Goal: Check status: Check status

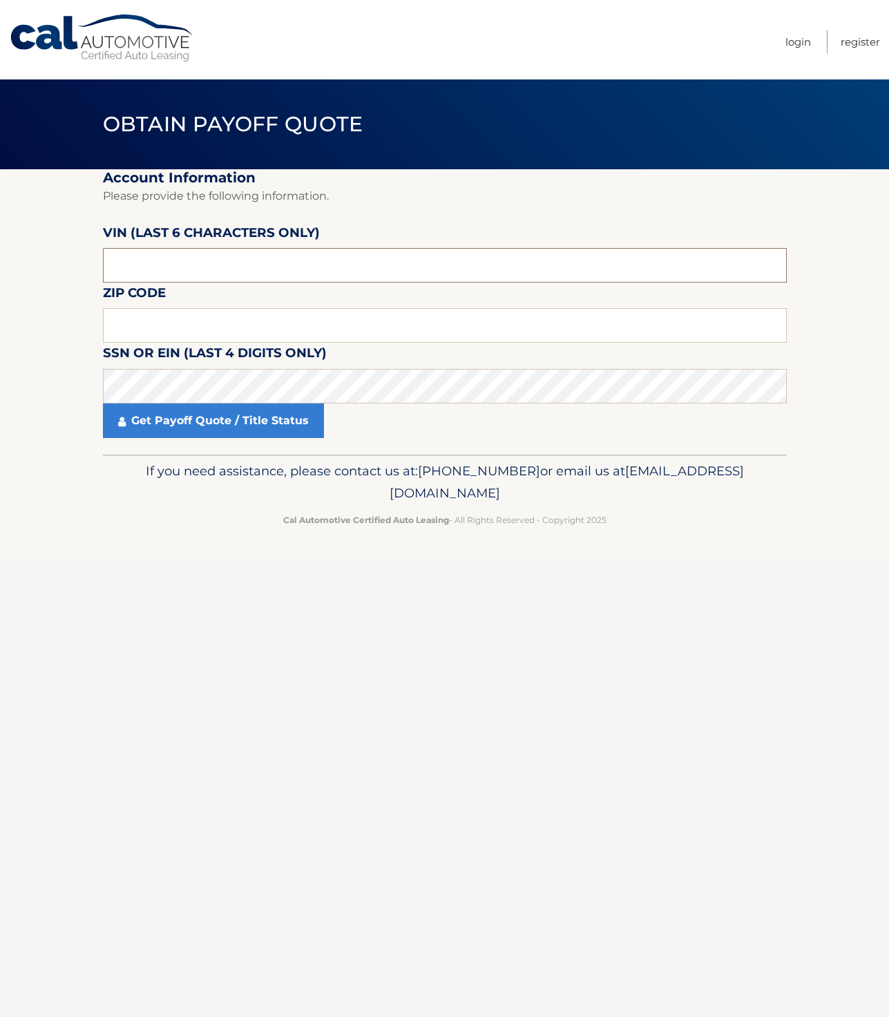
click at [201, 277] on input "text" at bounding box center [445, 265] width 684 height 35
type input "513280"
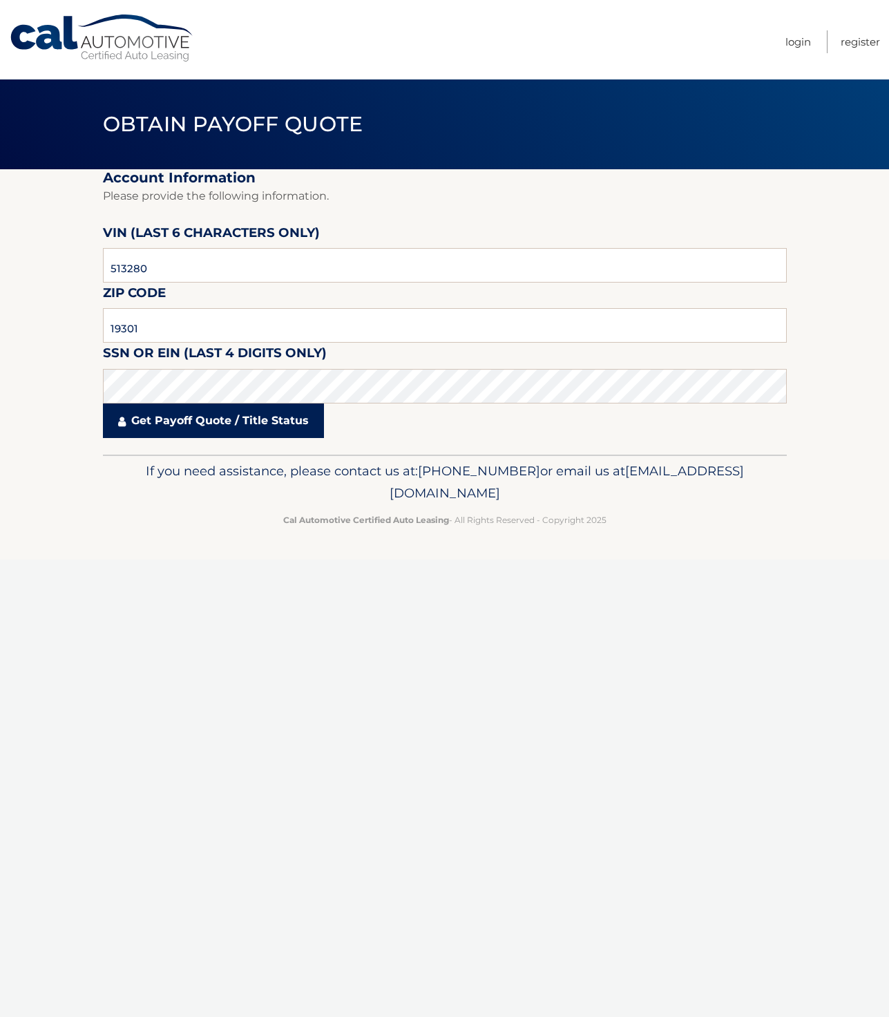
click at [188, 414] on link "Get Payoff Quote / Title Status" at bounding box center [213, 421] width 221 height 35
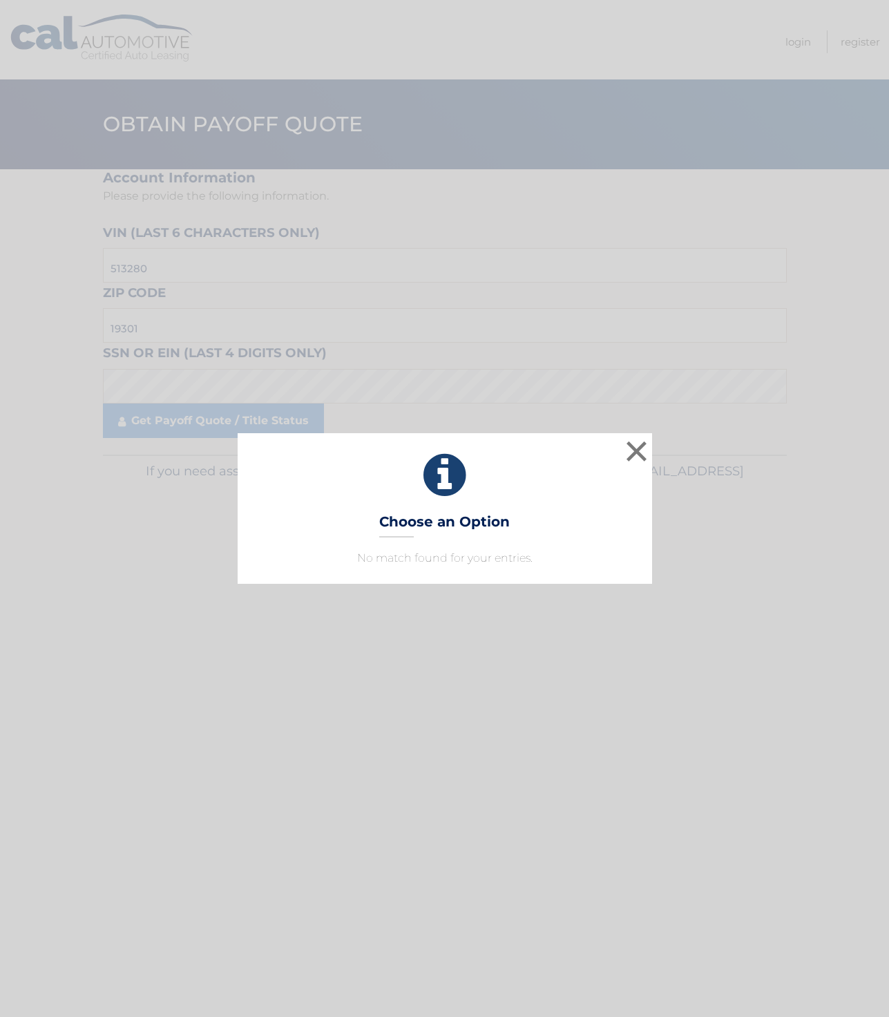
click at [430, 556] on p "No match found for your entries." at bounding box center [445, 558] width 380 height 17
click at [631, 456] on button "×" at bounding box center [637, 451] width 28 height 28
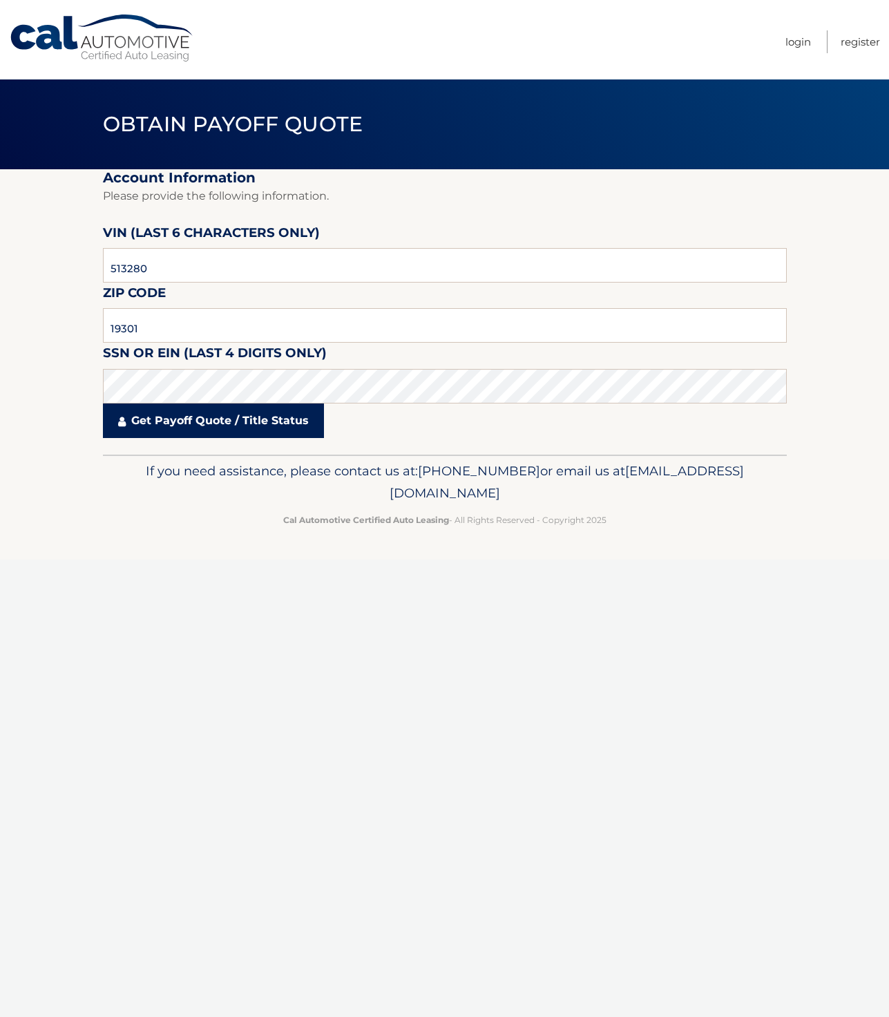
click at [257, 429] on link "Get Payoff Quote / Title Status" at bounding box center [213, 421] width 221 height 35
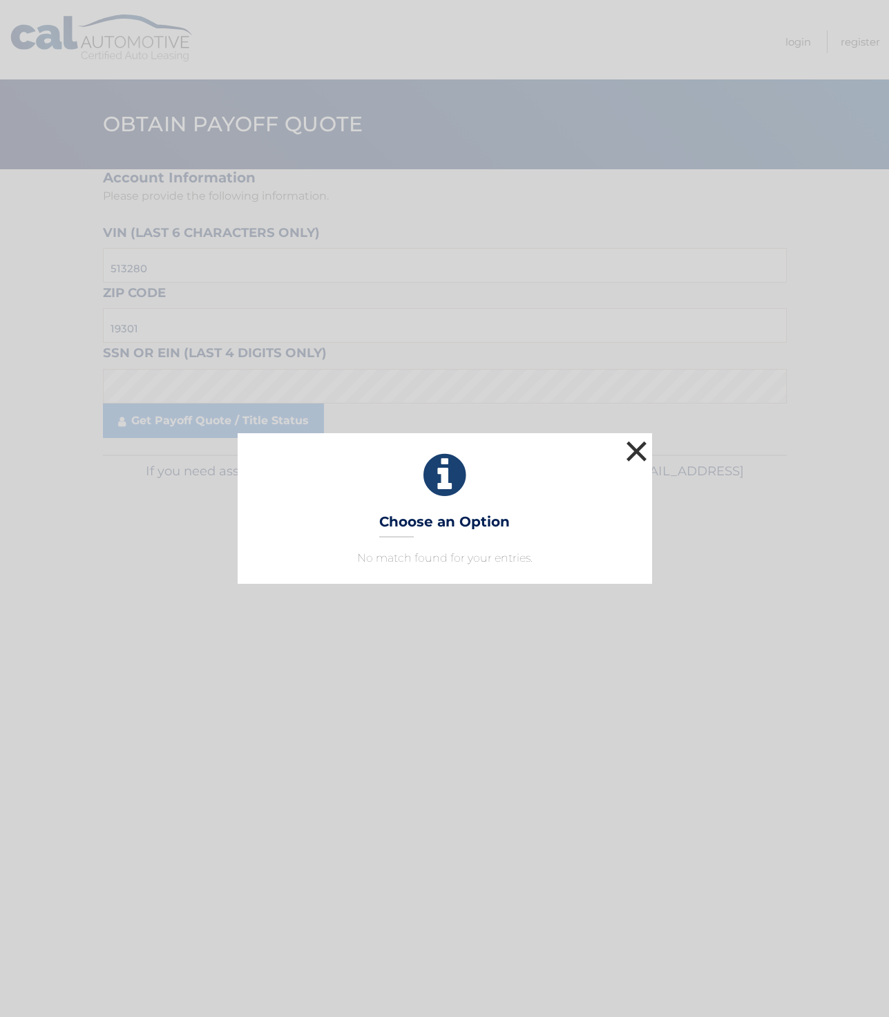
click at [642, 448] on button "×" at bounding box center [637, 451] width 28 height 28
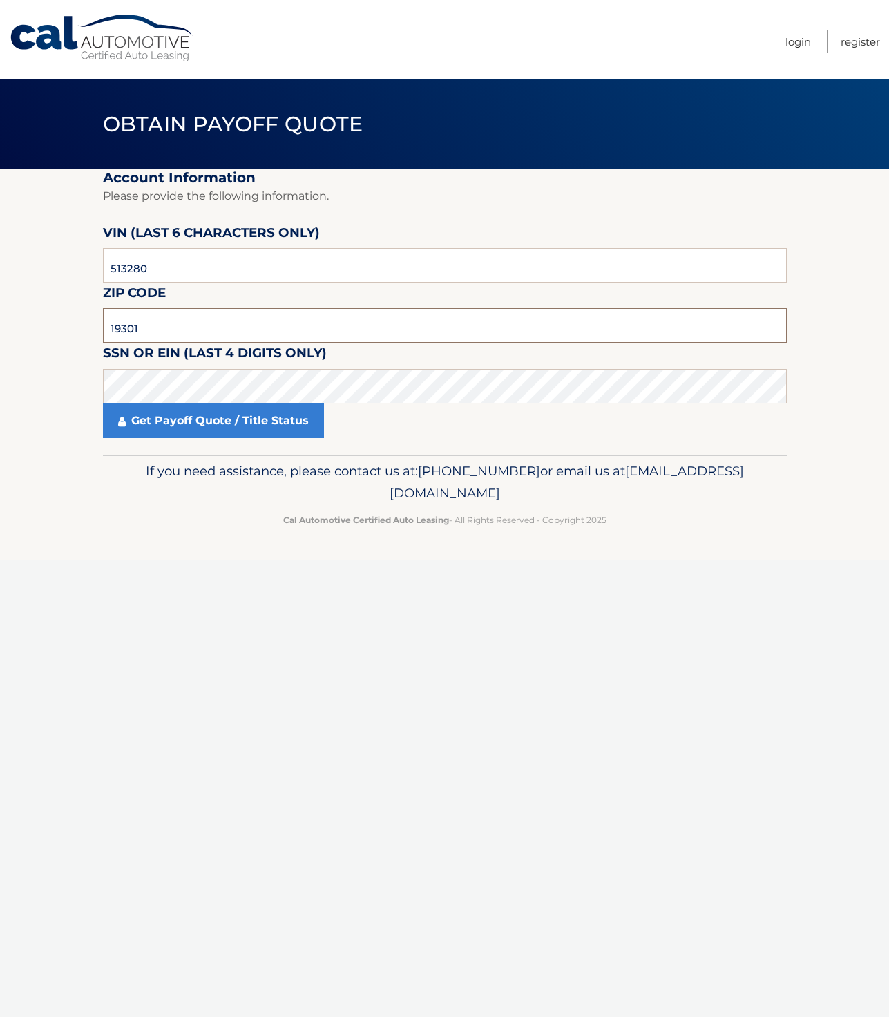
click at [258, 325] on input "19301" at bounding box center [445, 325] width 684 height 35
type input "19426"
click at [225, 424] on link "Get Payoff Quote / Title Status" at bounding box center [213, 421] width 221 height 35
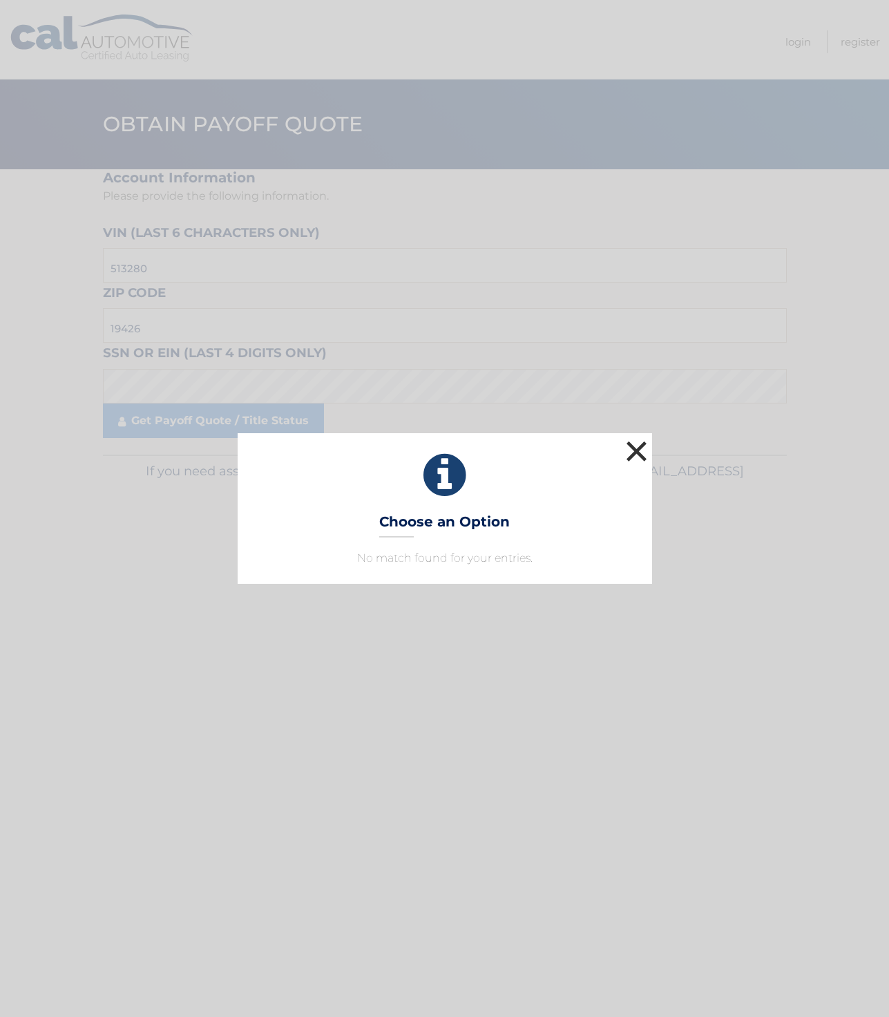
click at [634, 453] on button "×" at bounding box center [637, 451] width 28 height 28
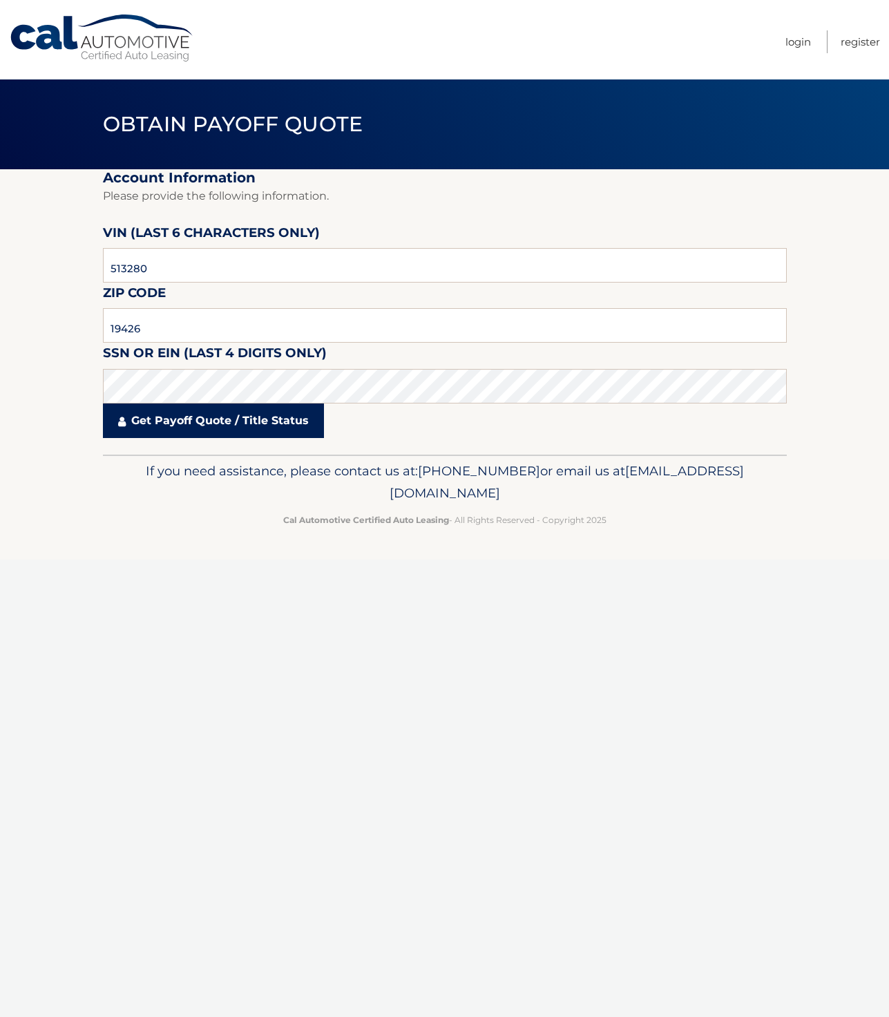
click at [164, 419] on link "Get Payoff Quote / Title Status" at bounding box center [213, 421] width 221 height 35
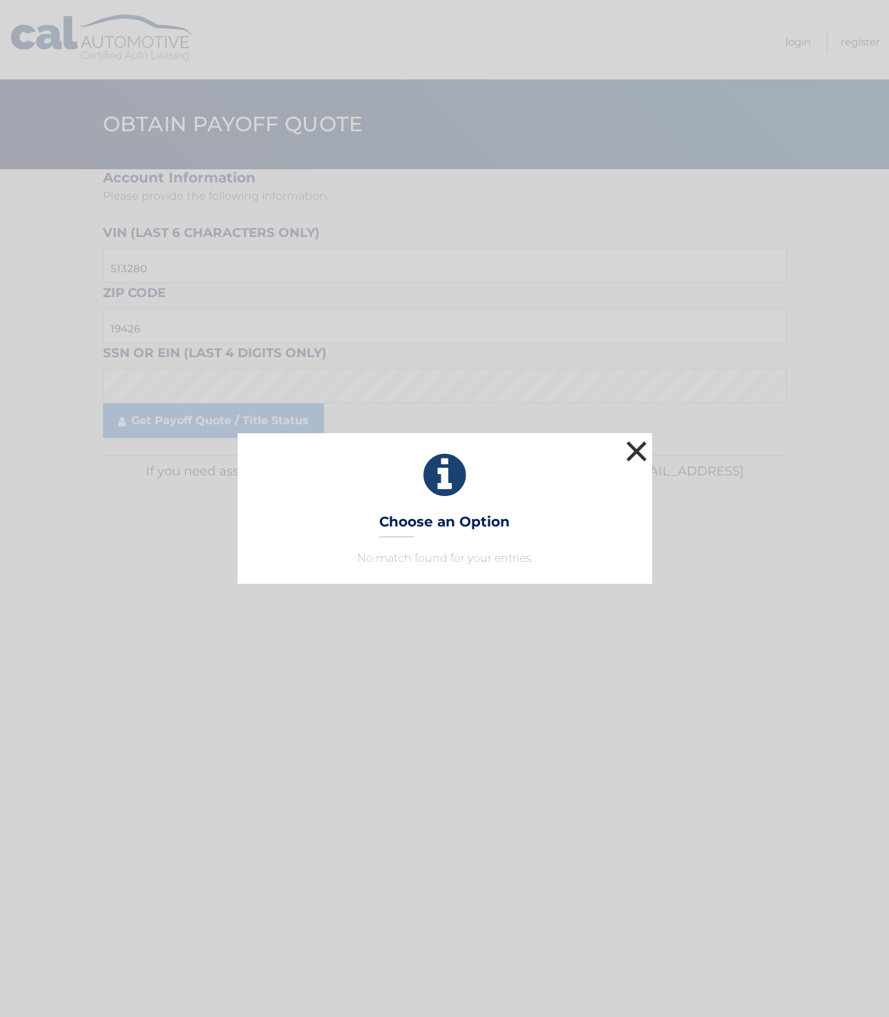
click at [643, 448] on button "×" at bounding box center [637, 451] width 28 height 28
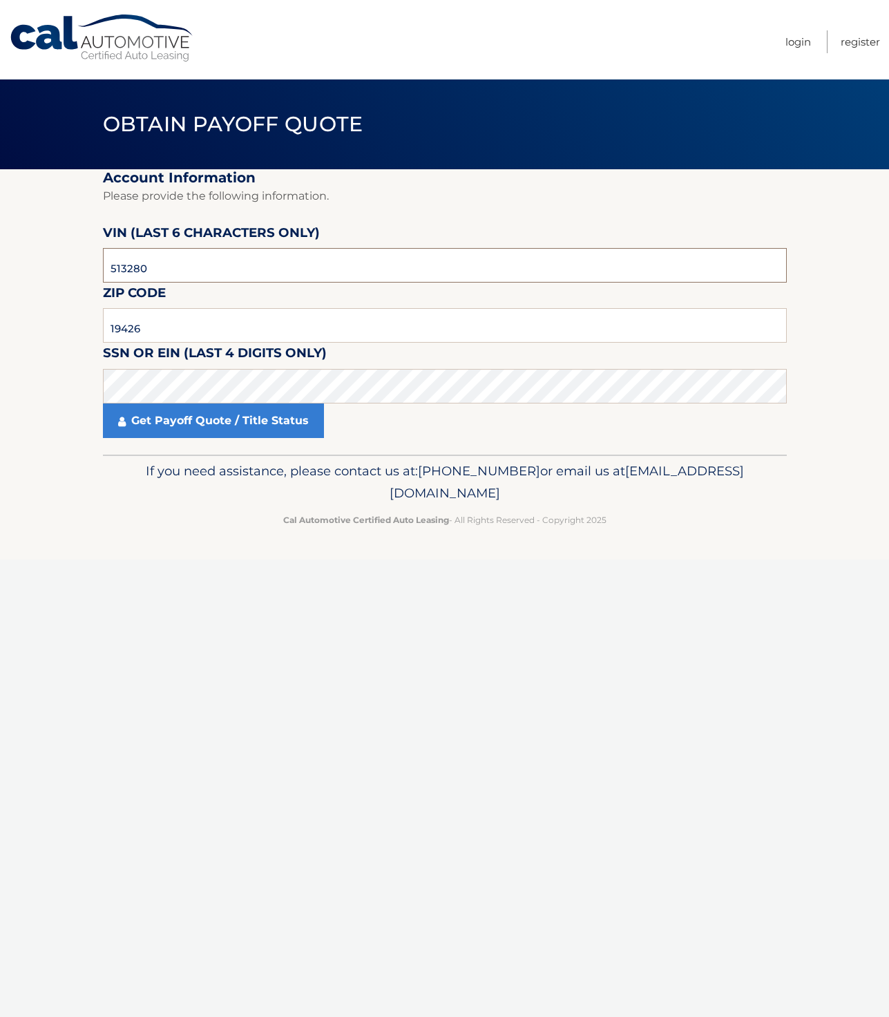
click at [193, 275] on input "513280" at bounding box center [445, 265] width 684 height 35
type input "512380"
click at [180, 429] on link "Get Payoff Quote / Title Status" at bounding box center [213, 421] width 221 height 35
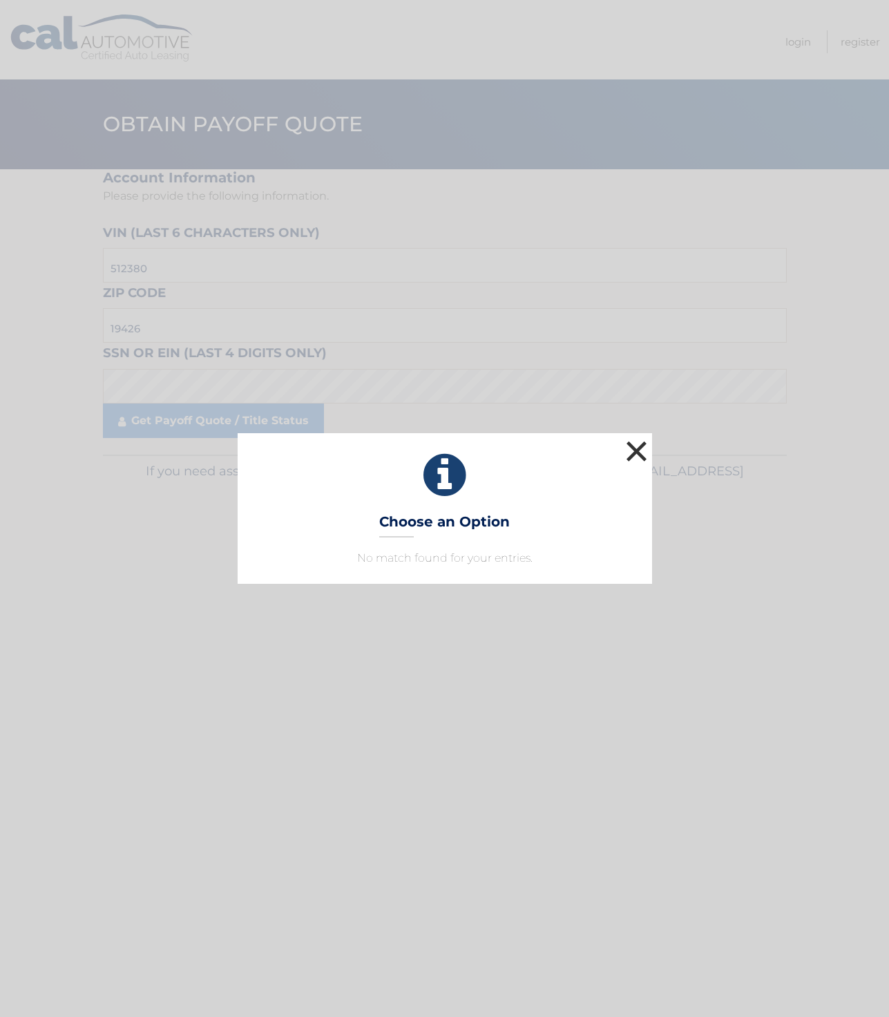
click at [642, 459] on button "×" at bounding box center [637, 451] width 28 height 28
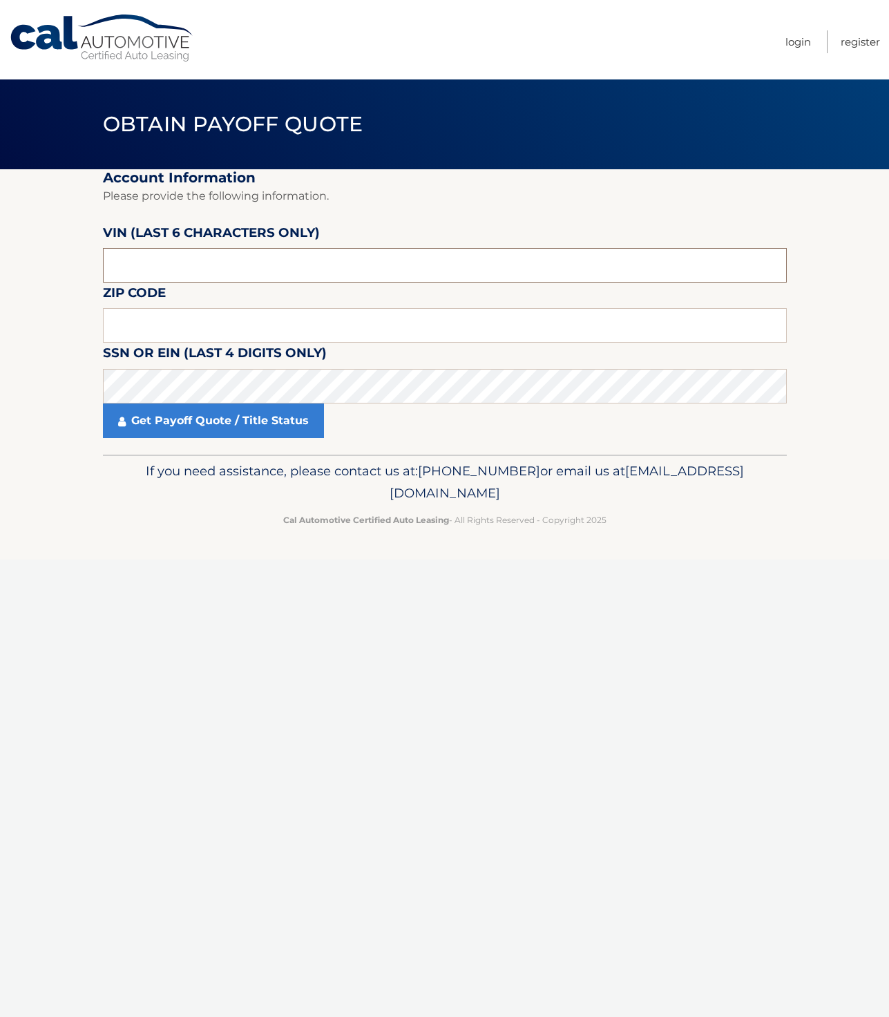
click at [190, 265] on input "text" at bounding box center [445, 265] width 684 height 35
type input "513280"
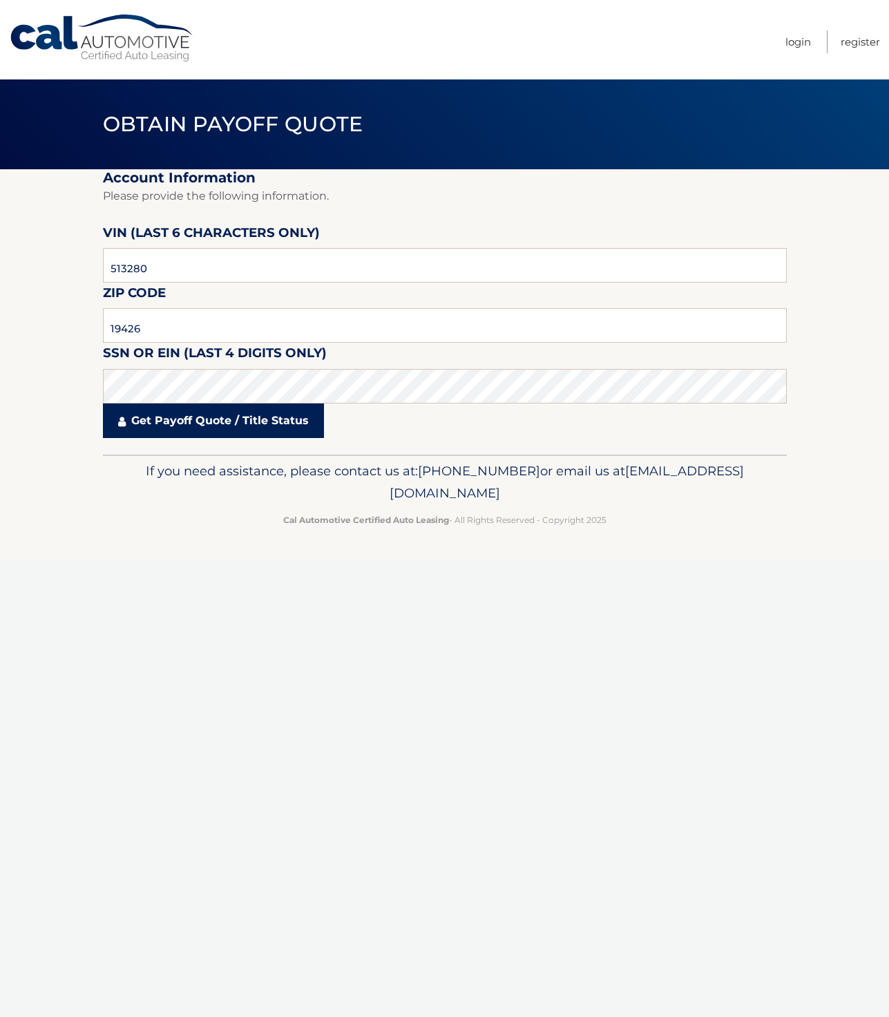
click at [187, 432] on link "Get Payoff Quote / Title Status" at bounding box center [213, 421] width 221 height 35
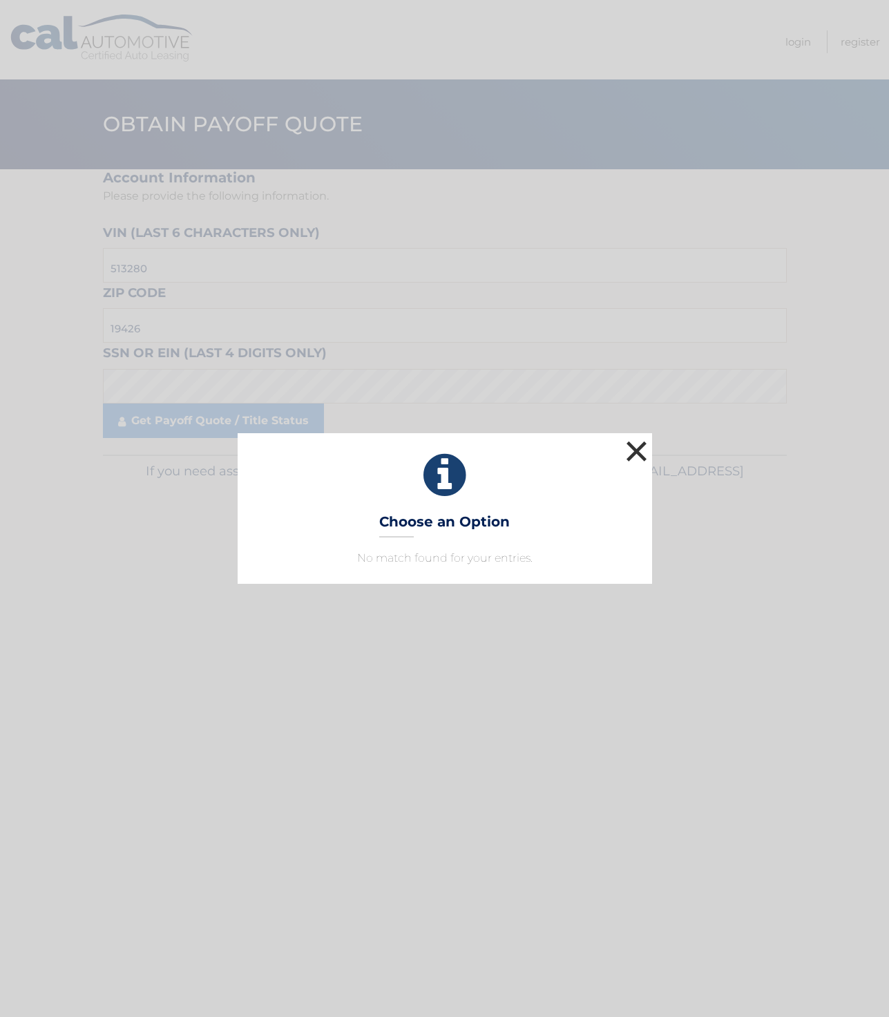
click at [647, 453] on button "×" at bounding box center [637, 451] width 28 height 28
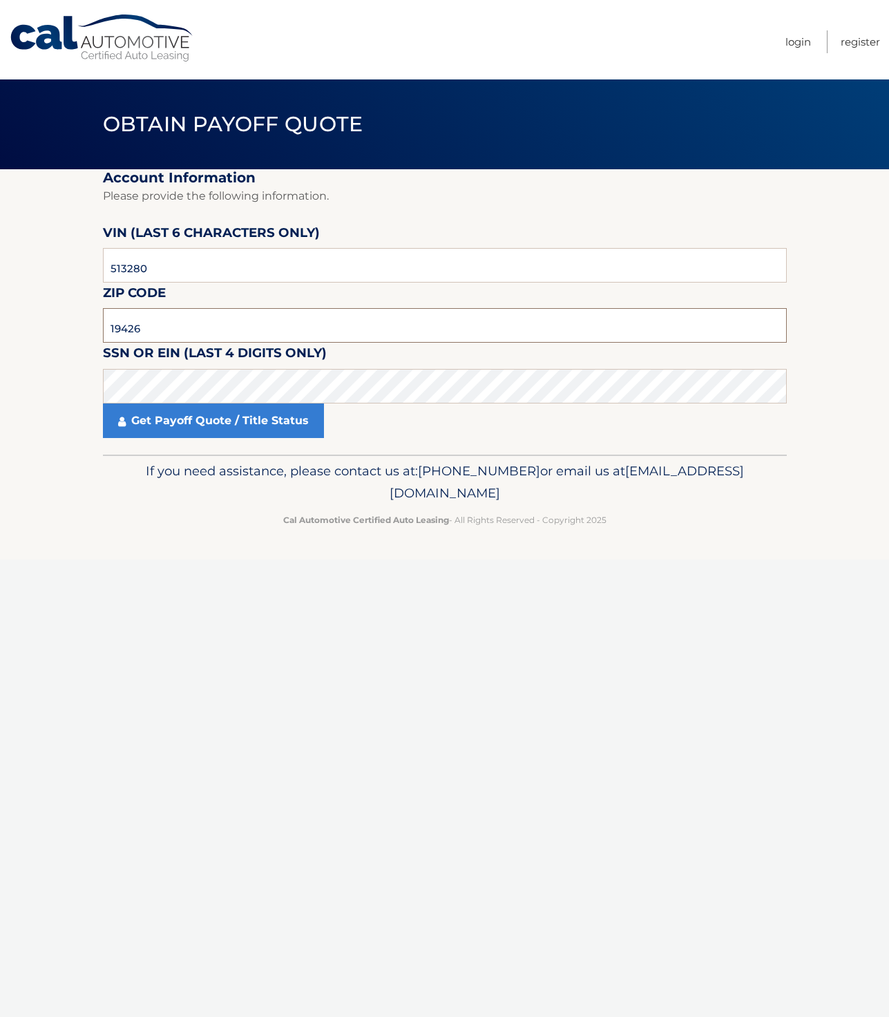
click at [211, 336] on input "19426" at bounding box center [445, 325] width 684 height 35
type input "11050"
click at [187, 421] on link "Get Payoff Quote / Title Status" at bounding box center [213, 421] width 221 height 35
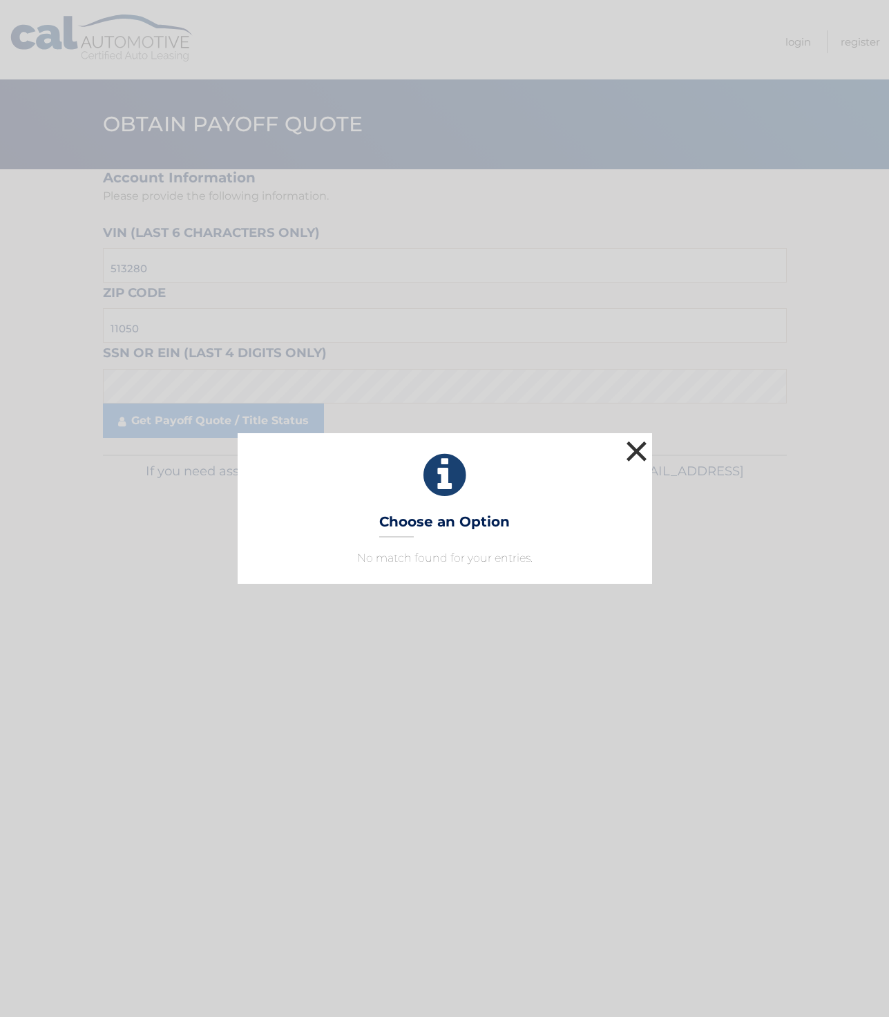
click at [639, 455] on button "×" at bounding box center [637, 451] width 28 height 28
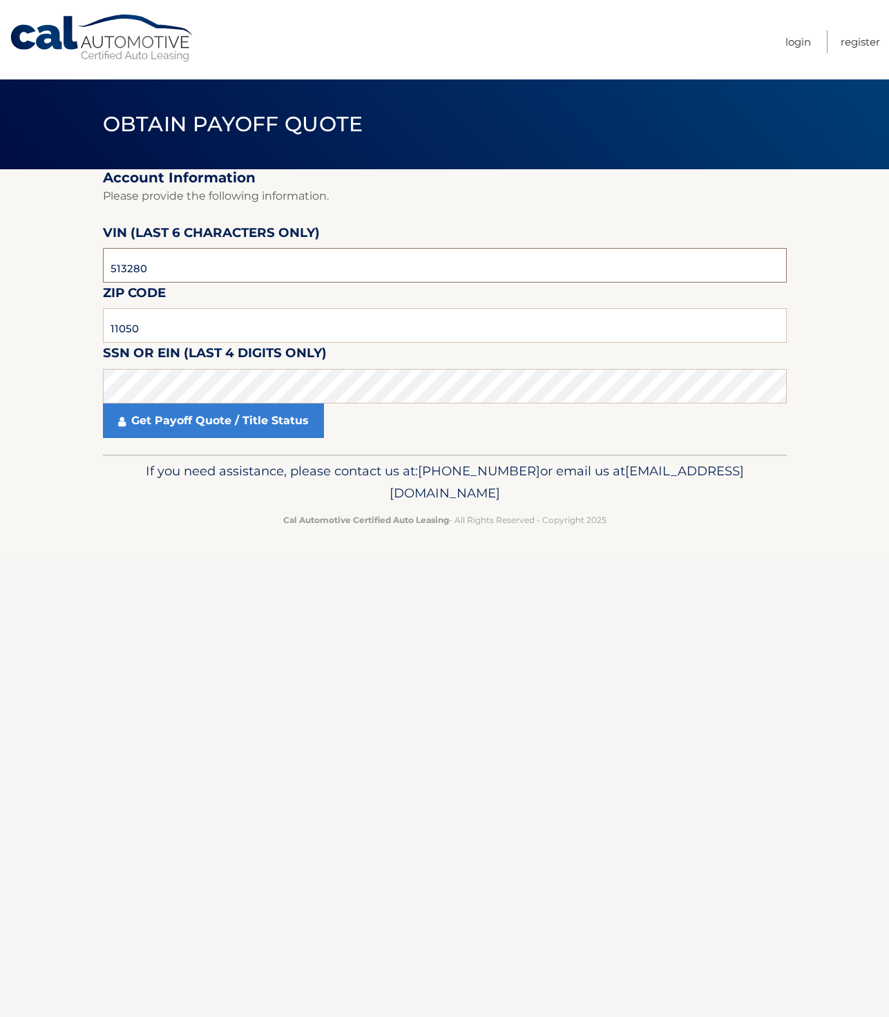
click at [173, 274] on input "513280" at bounding box center [445, 265] width 684 height 35
click at [160, 278] on input "513280" at bounding box center [445, 265] width 684 height 35
type input "513280"
click at [167, 319] on input "11050" at bounding box center [445, 325] width 684 height 35
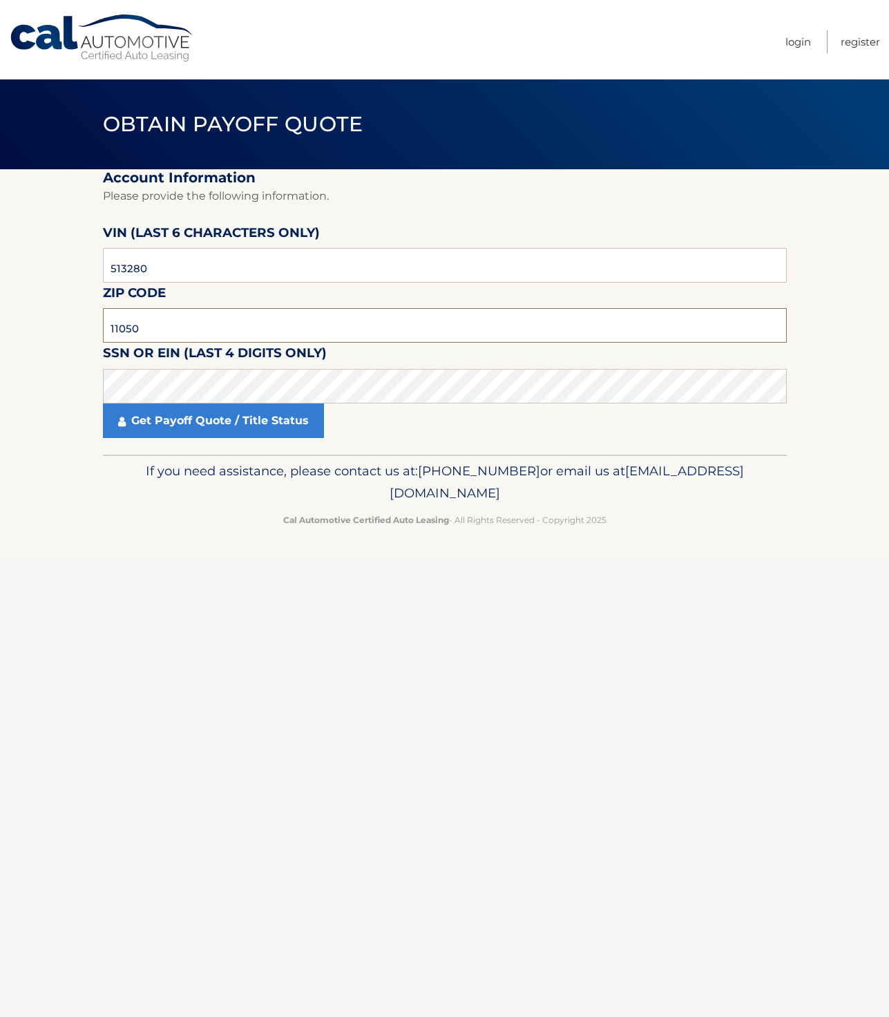
click at [167, 319] on input "11050" at bounding box center [445, 325] width 684 height 35
click at [160, 428] on link "Get Payoff Quote / Title Status" at bounding box center [213, 421] width 221 height 35
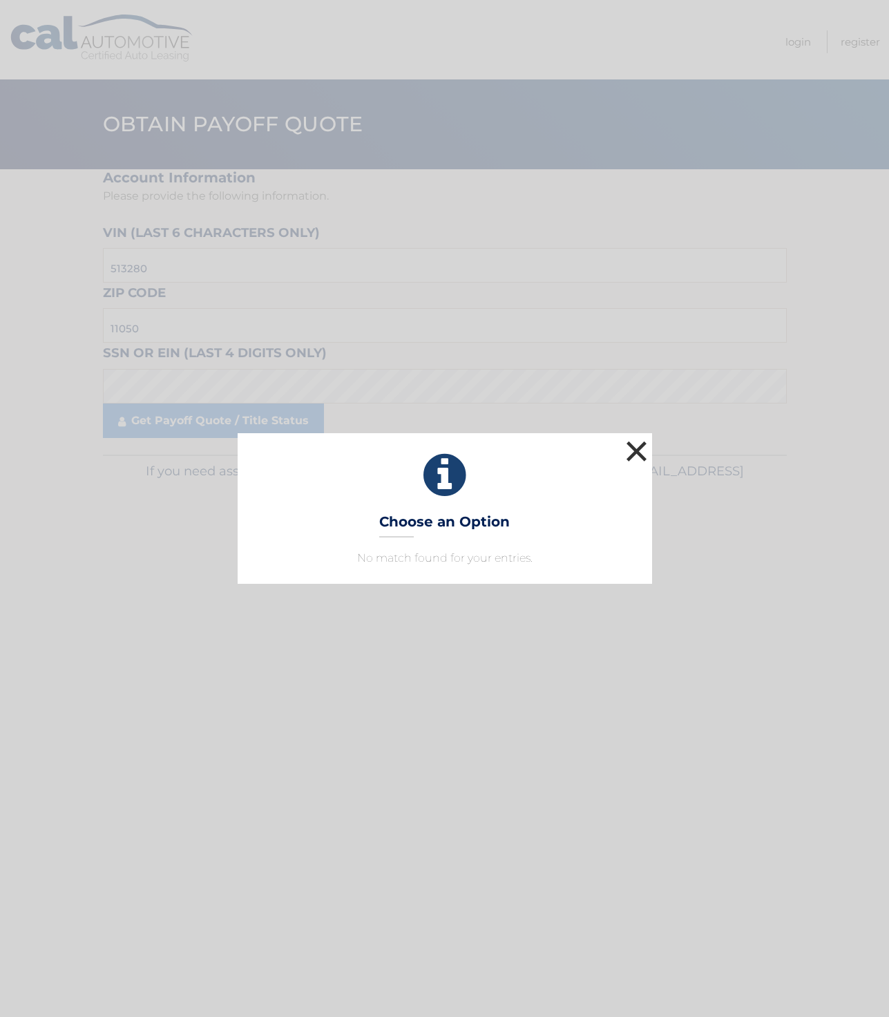
click at [629, 446] on button "×" at bounding box center [637, 451] width 28 height 28
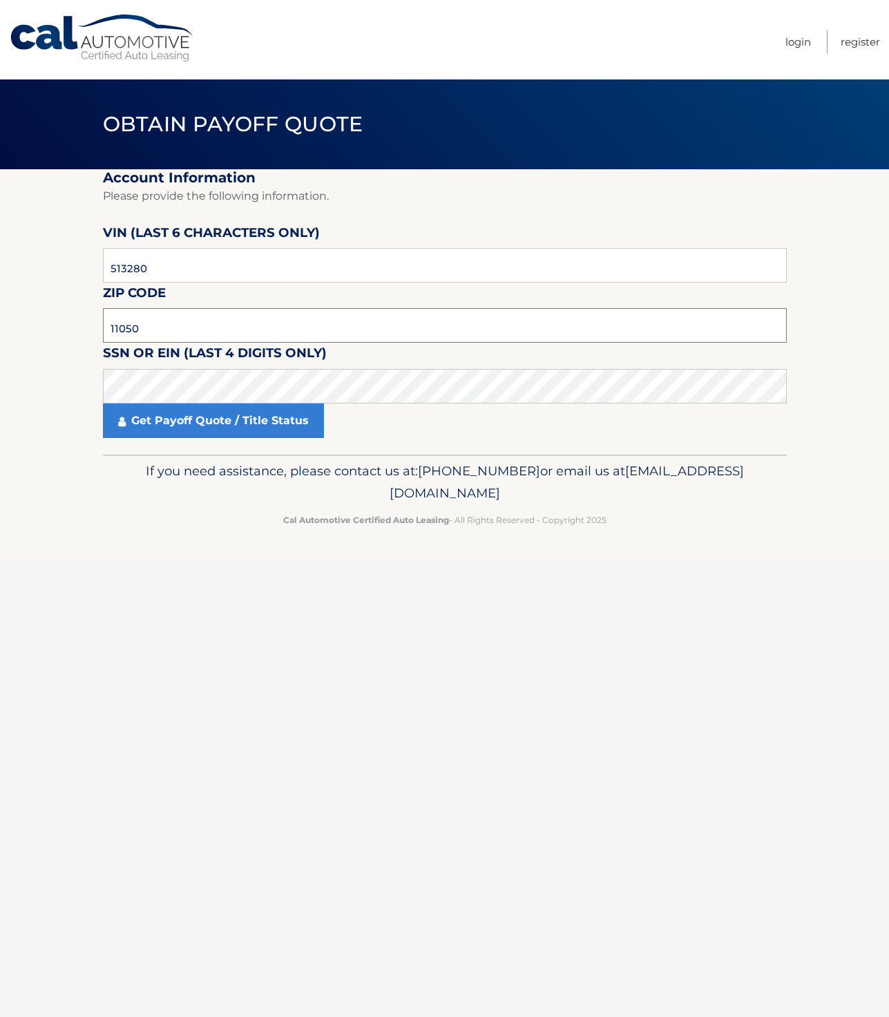
click at [130, 334] on input "11050" at bounding box center [445, 325] width 684 height 35
click at [171, 425] on link "Get Payoff Quote / Title Status" at bounding box center [213, 421] width 221 height 35
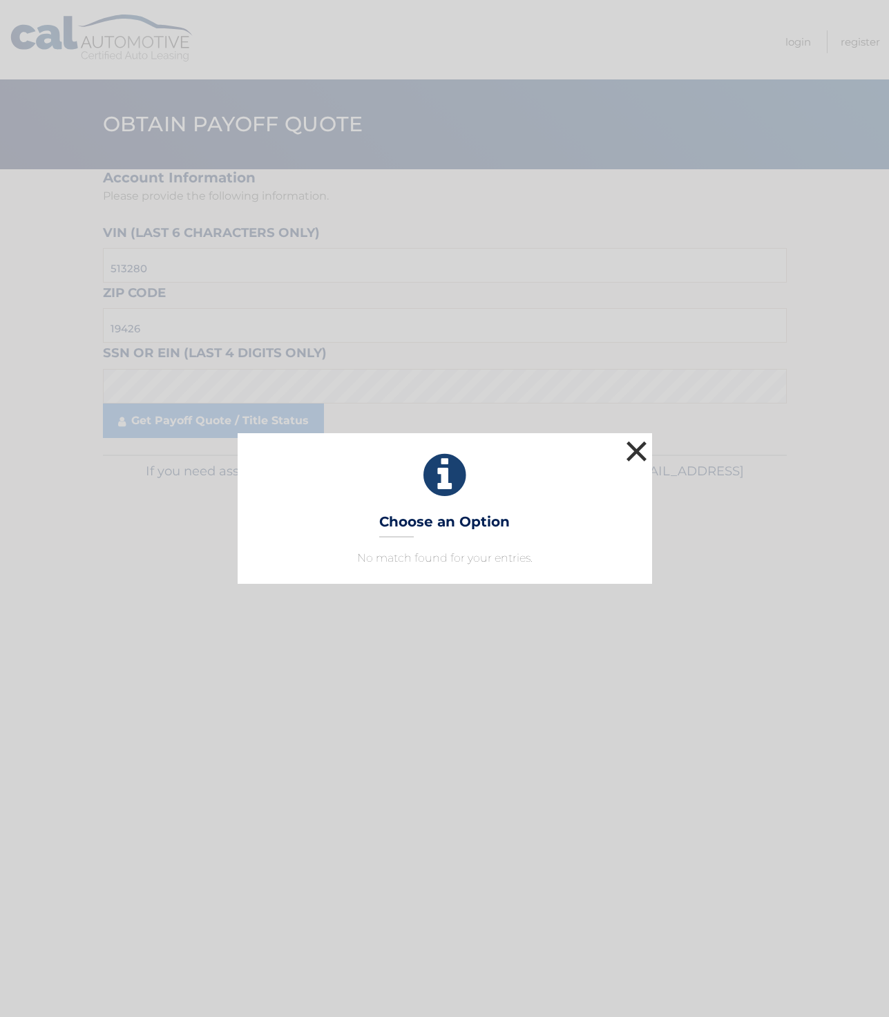
click at [643, 449] on button "×" at bounding box center [637, 451] width 28 height 28
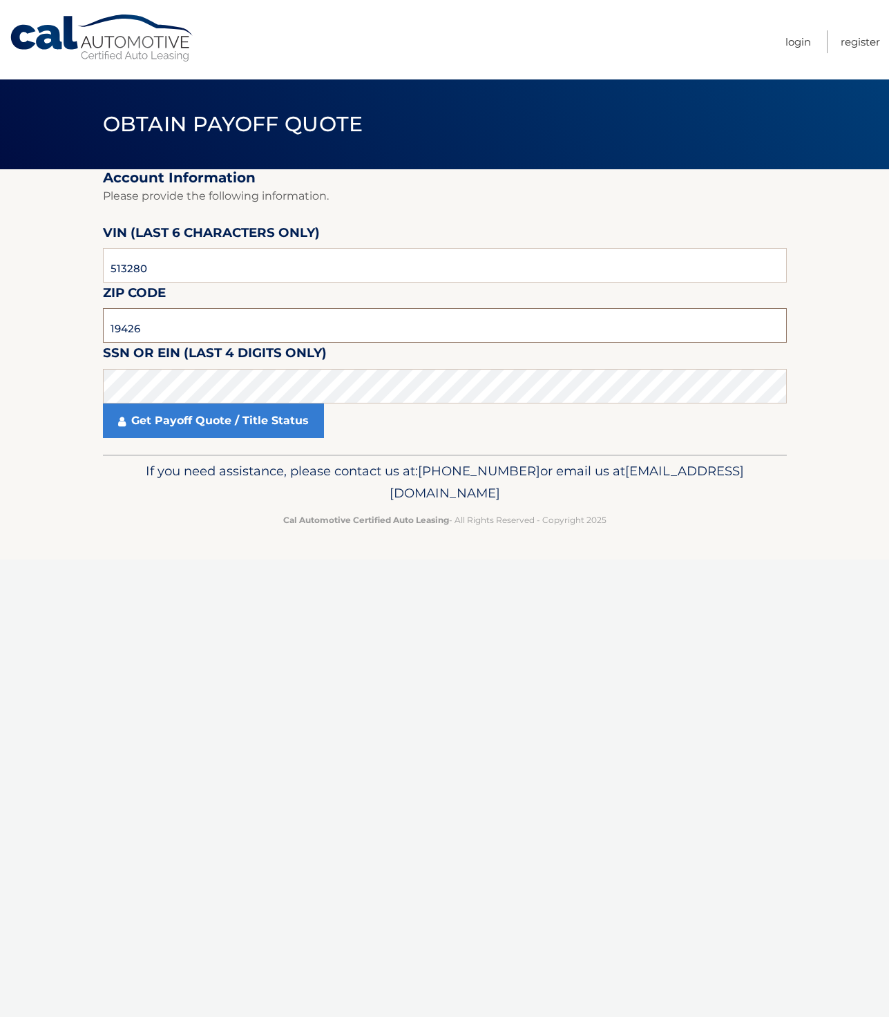
click at [272, 333] on input "19426" at bounding box center [445, 325] width 684 height 35
type input "11050"
click at [198, 419] on link "Get Payoff Quote / Title Status" at bounding box center [213, 421] width 221 height 35
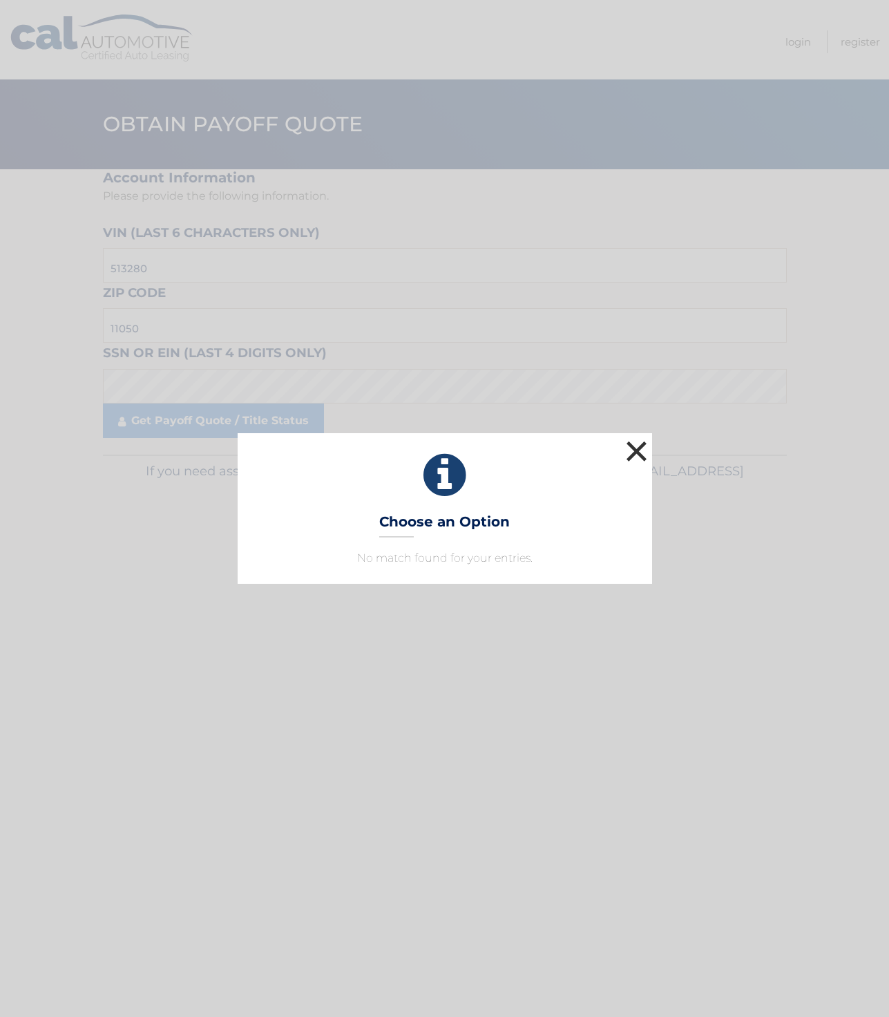
click at [641, 454] on button "×" at bounding box center [637, 451] width 28 height 28
